Goal: Navigation & Orientation: Find specific page/section

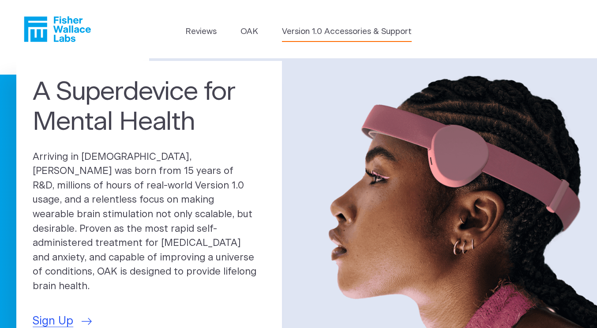
click at [319, 30] on link "Version 1.0 Accessories & Support" at bounding box center [347, 32] width 130 height 12
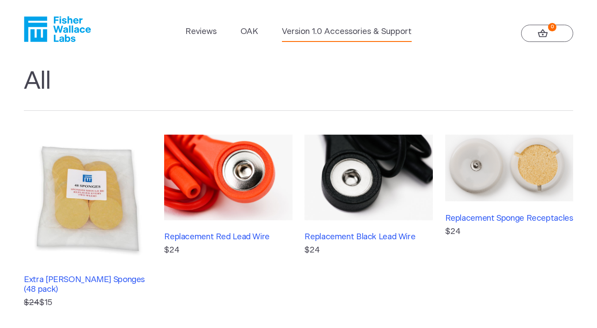
click at [309, 31] on link "Version 1.0 Accessories & Support" at bounding box center [347, 32] width 130 height 12
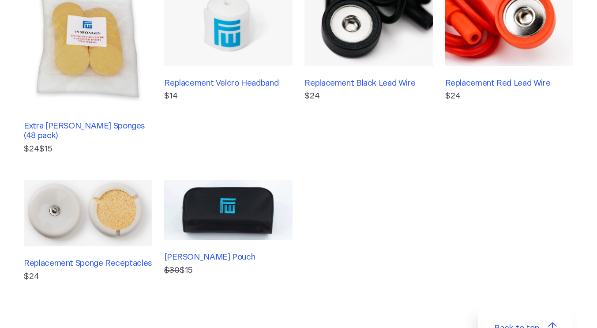
scroll to position [221, 0]
